Goal: Task Accomplishment & Management: Complete application form

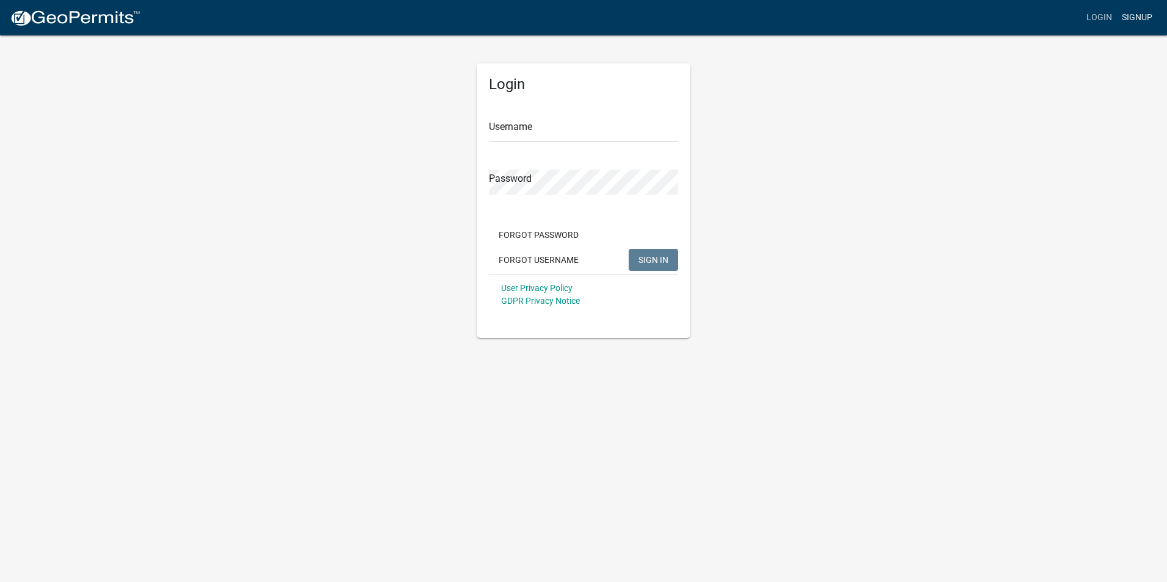
click at [1140, 18] on link "Signup" at bounding box center [1137, 17] width 40 height 23
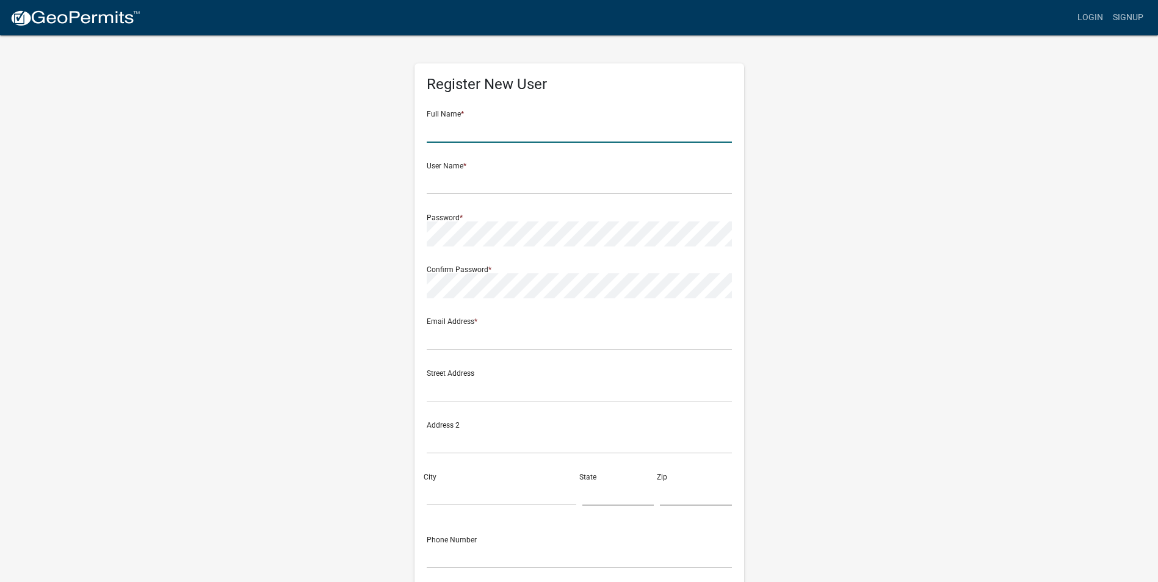
click at [466, 131] on input "text" at bounding box center [579, 130] width 305 height 25
type input "[PERSON_NAME]"
type input "[EMAIL_ADDRESS][DOMAIN_NAME]"
type input "1159 [PERSON_NAME] Dr. NE"
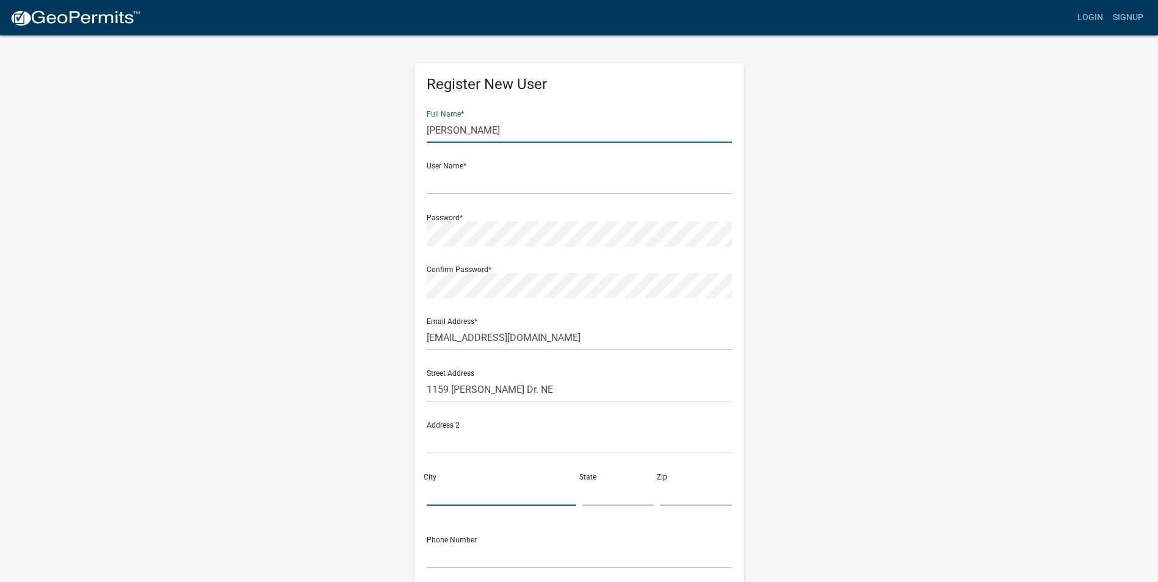
type input "[PERSON_NAME]"
type input "GA"
type input "31331"
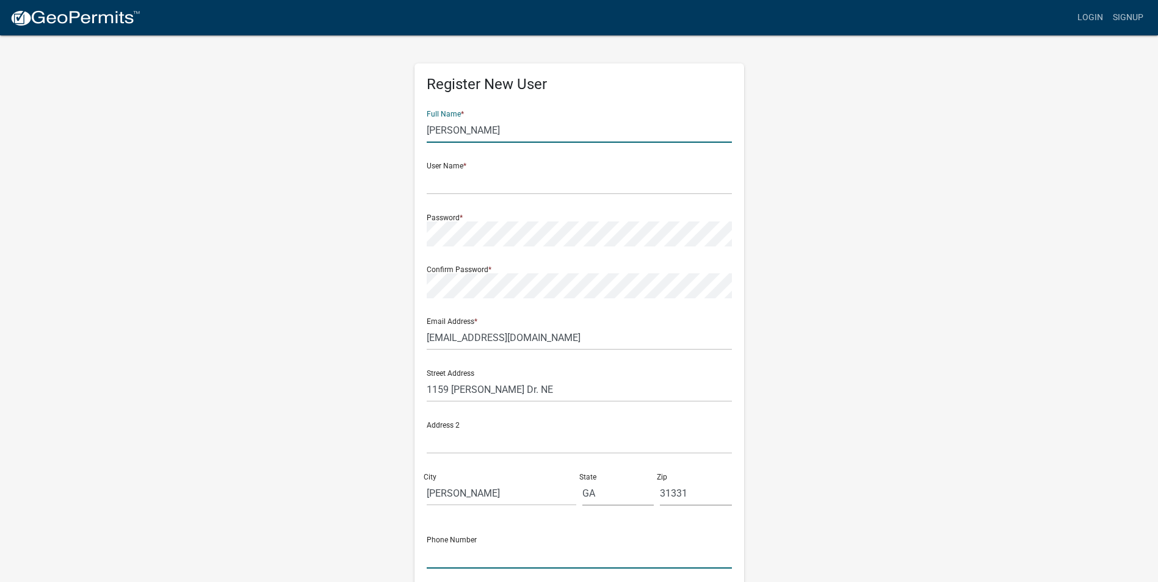
type input "9123082020"
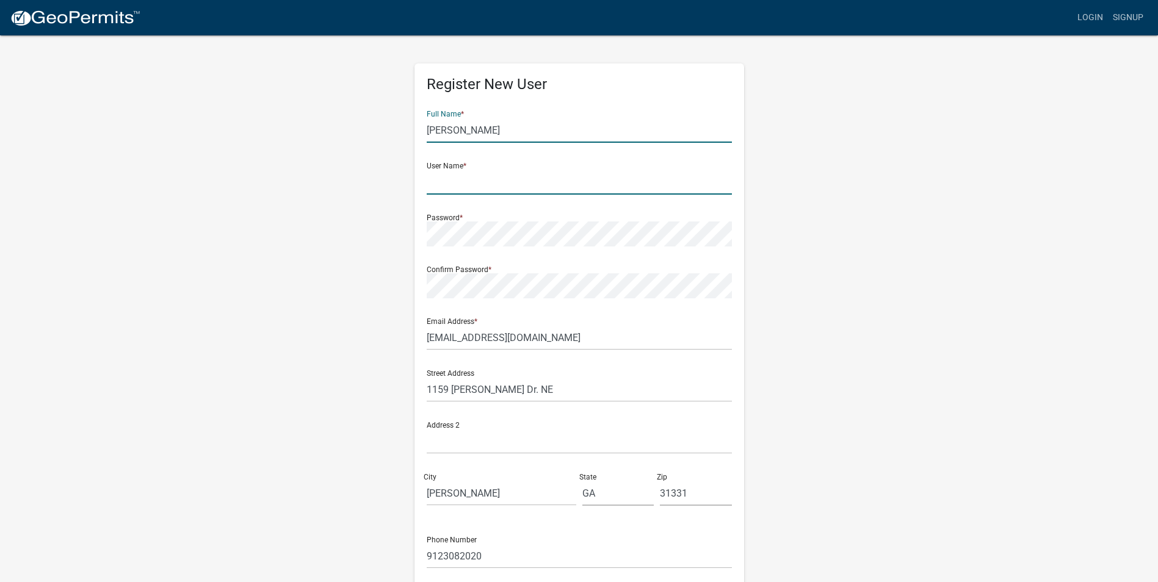
click at [495, 181] on input "text" at bounding box center [579, 182] width 305 height 25
type input "Kthrift58"
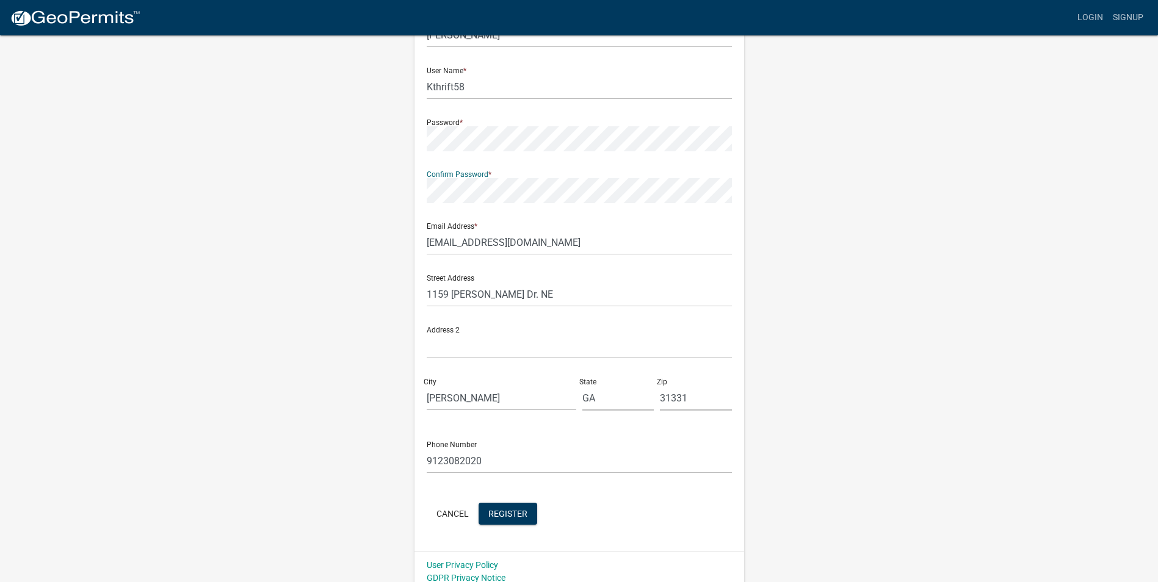
scroll to position [105, 0]
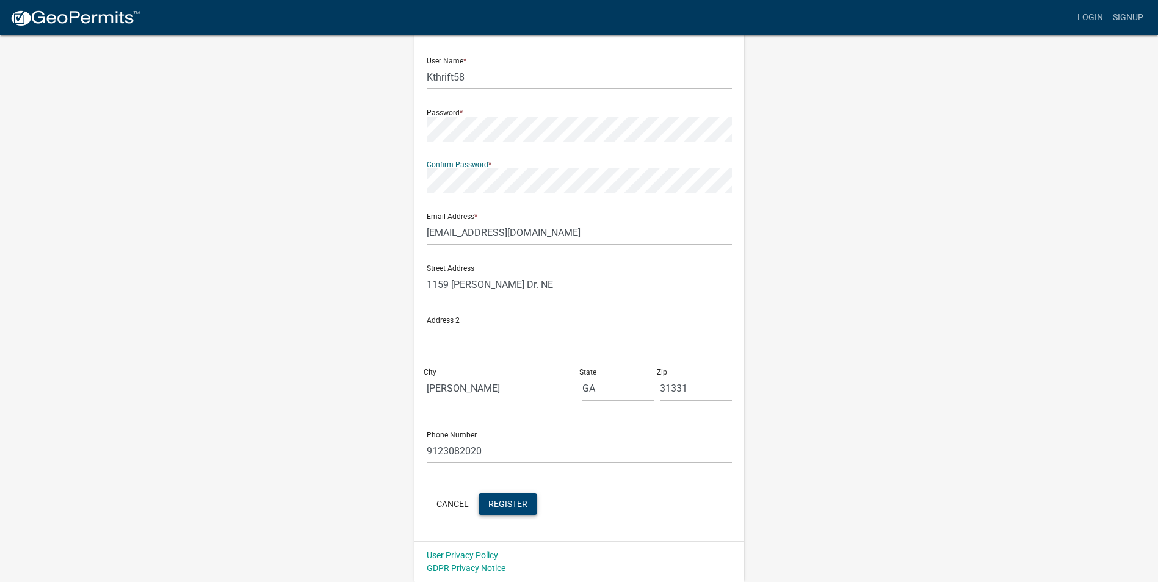
click at [502, 507] on span "Register" at bounding box center [507, 504] width 39 height 10
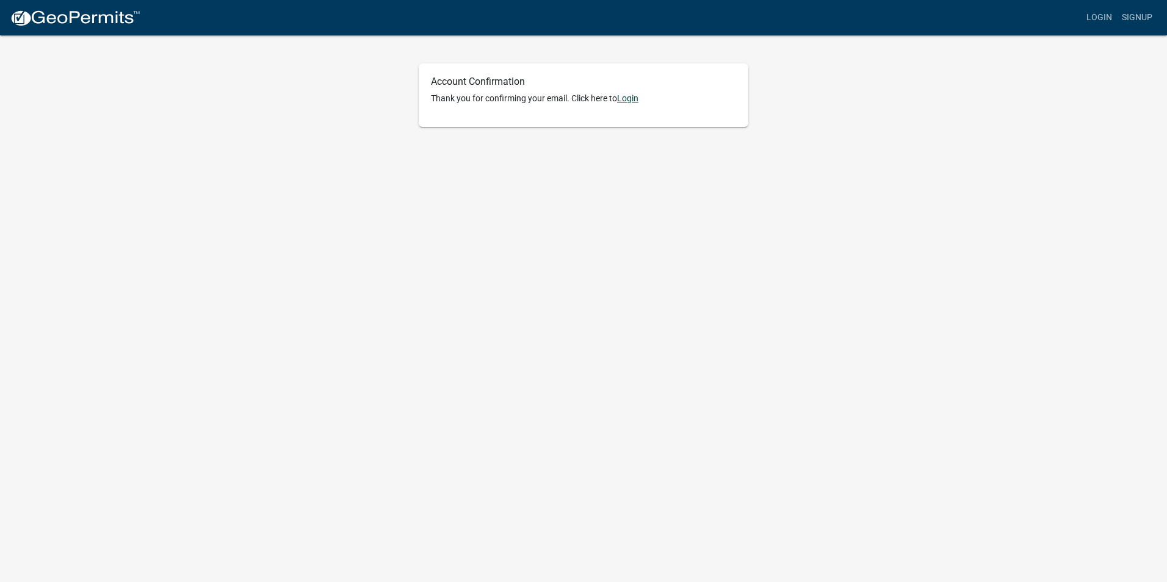
click at [637, 99] on link "Login" at bounding box center [627, 98] width 21 height 10
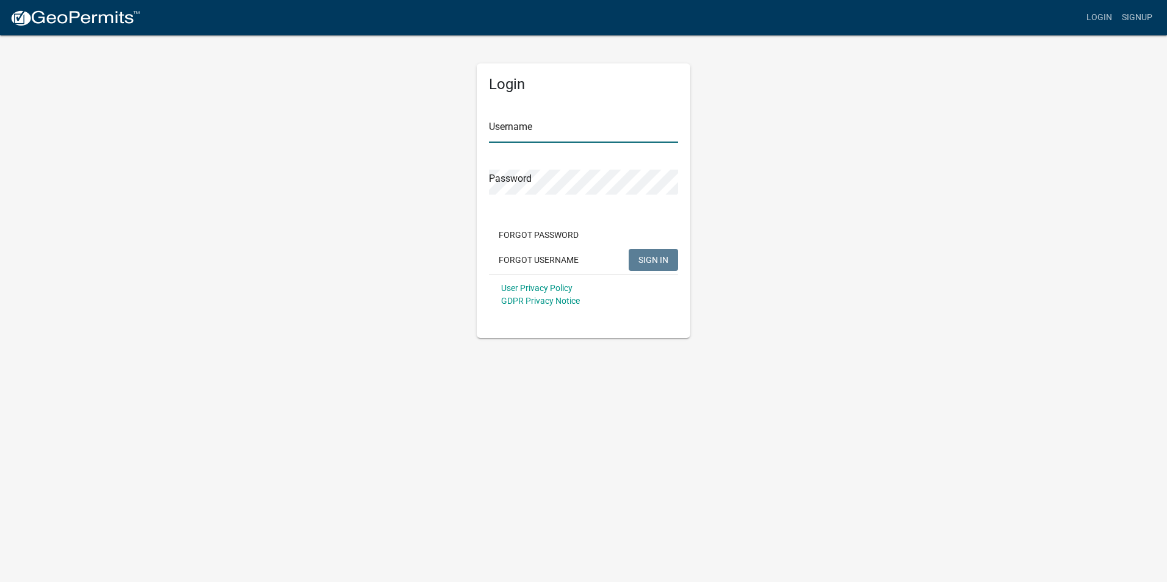
type input "Kthrift58"
click at [649, 264] on span "SIGN IN" at bounding box center [653, 260] width 30 height 10
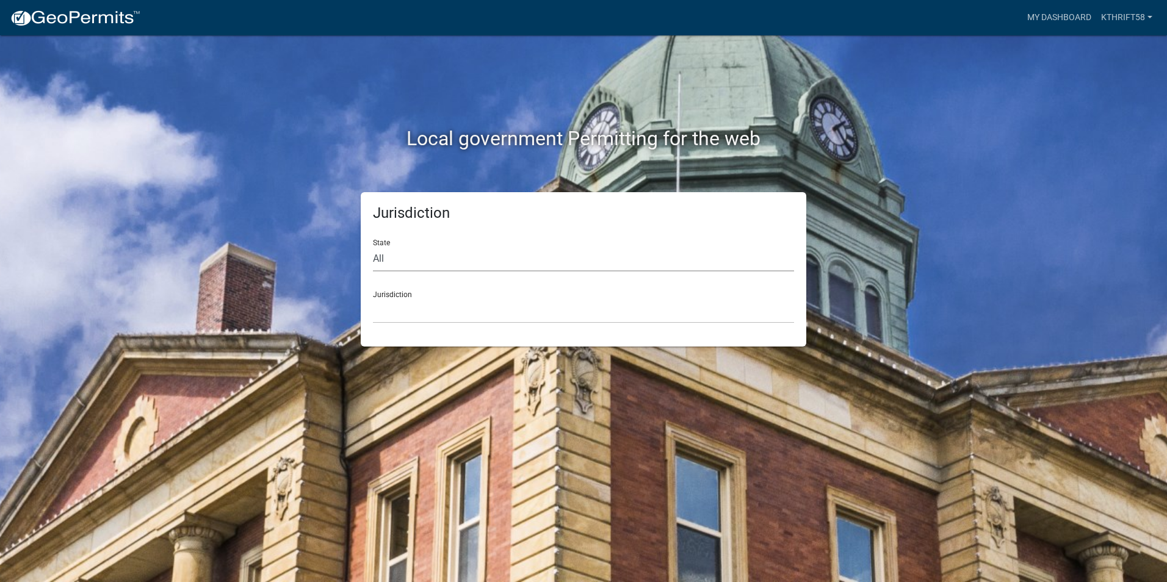
click at [401, 260] on select "All Colorado Georgia Indiana Iowa Kansas Minnesota Ohio South Carolina Wisconsin" at bounding box center [583, 259] width 421 height 25
select select "Georgia"
click at [373, 247] on select "All Colorado Georgia Indiana Iowa Kansas Minnesota Ohio South Carolina Wisconsin" at bounding box center [583, 259] width 421 height 25
click at [419, 311] on select "Carroll County, Georgia Cook County, Georgia Crawford County, Georgia Gilmer Co…" at bounding box center [583, 310] width 421 height 25
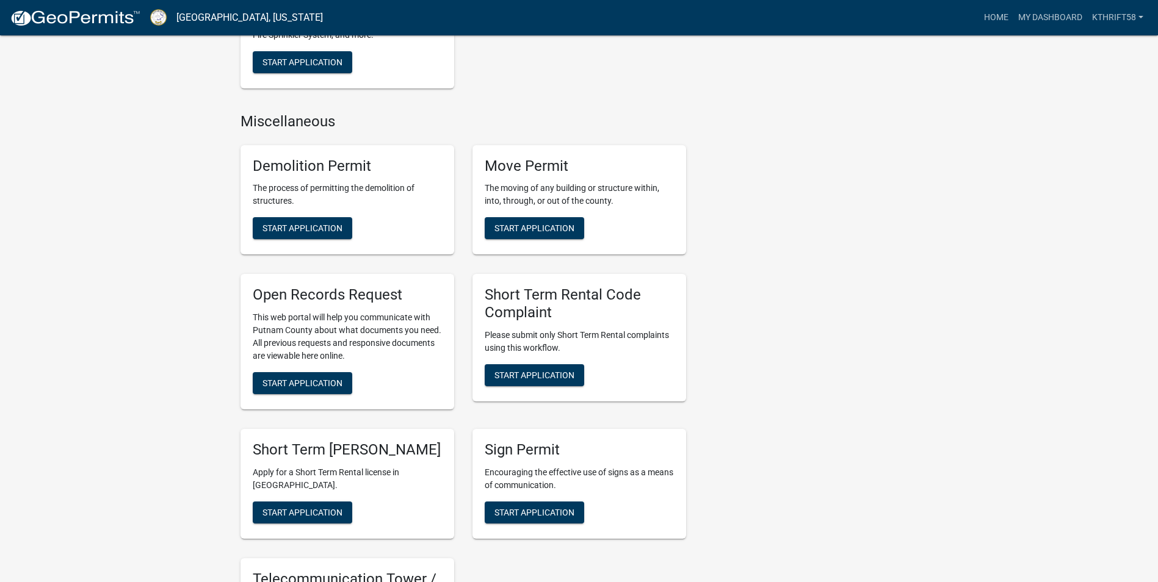
scroll to position [916, 0]
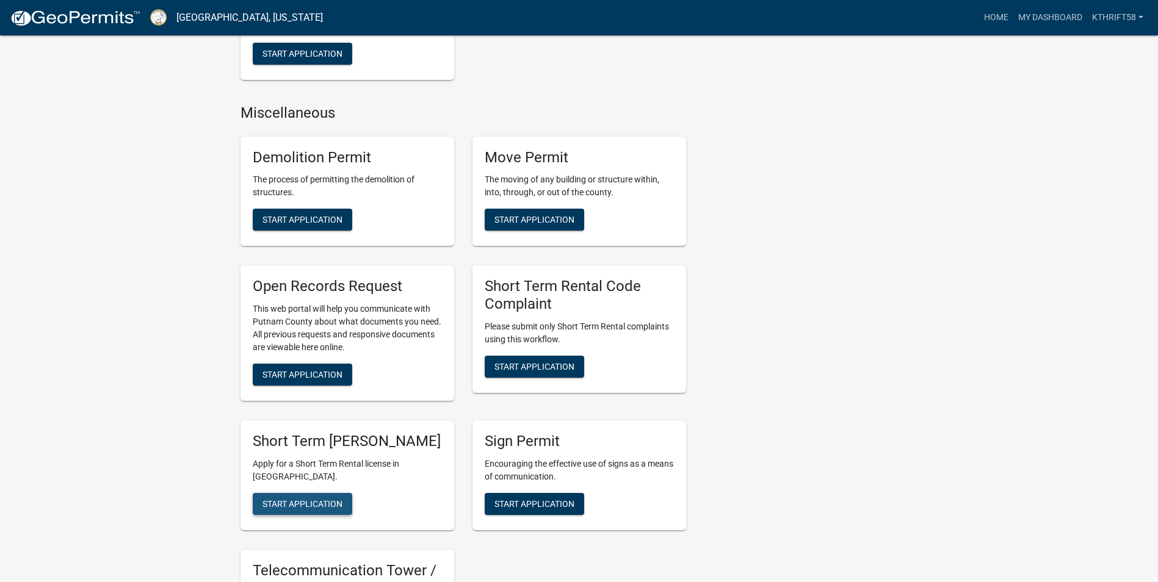
click at [290, 509] on span "Start Application" at bounding box center [302, 504] width 80 height 10
